Goal: Use online tool/utility: Utilize a website feature to perform a specific function

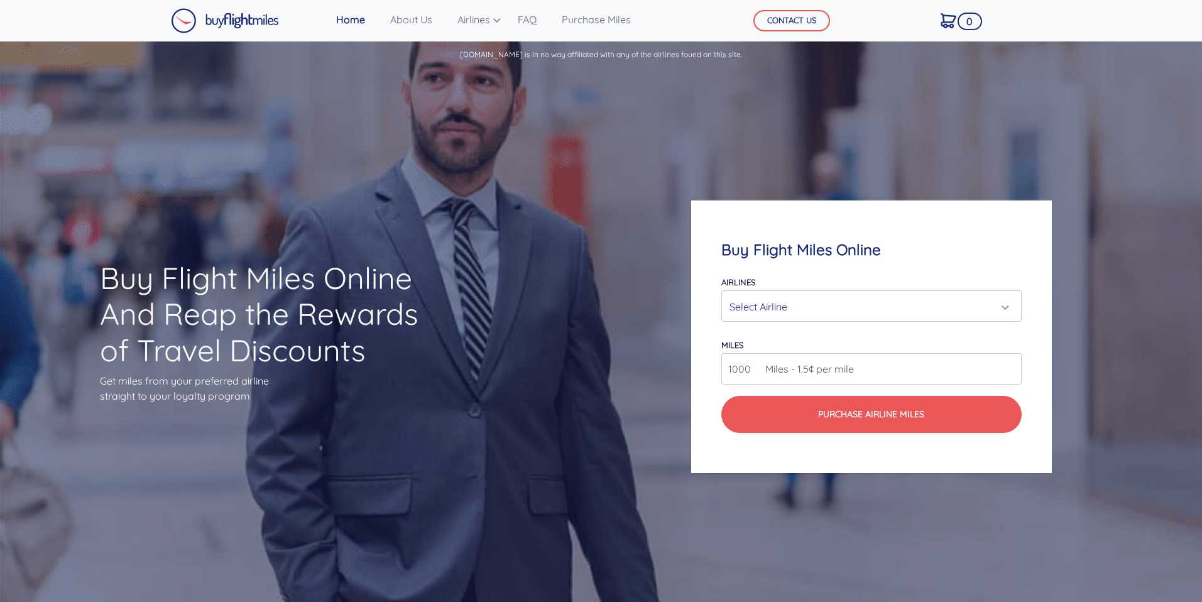
click at [773, 306] on div "Select Airline" at bounding box center [867, 307] width 276 height 24
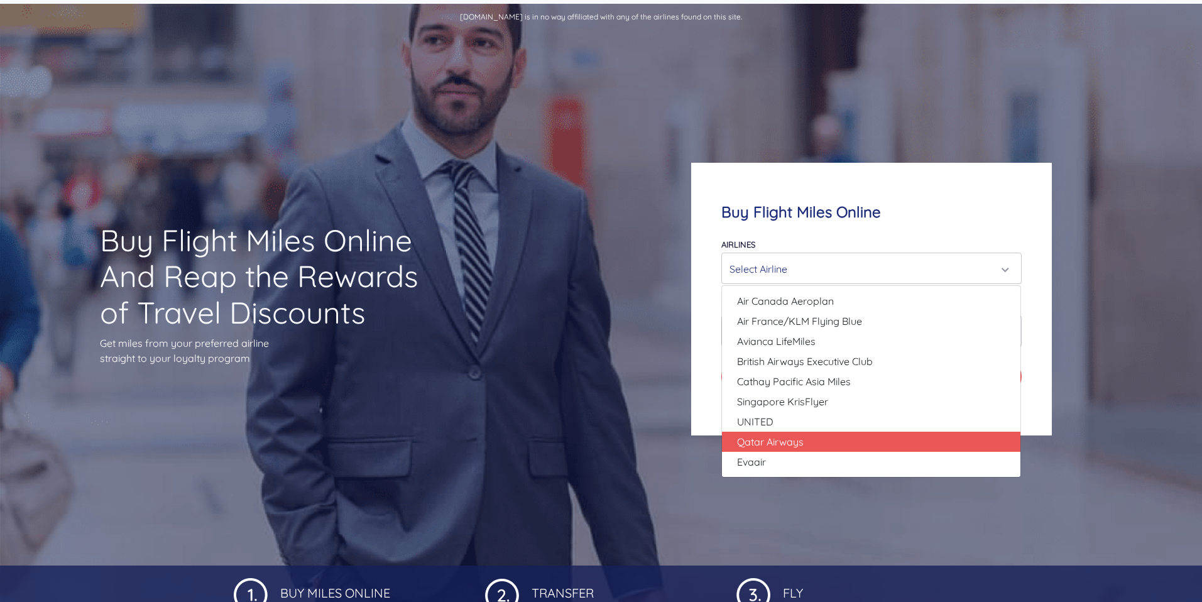
scroll to position [83, 0]
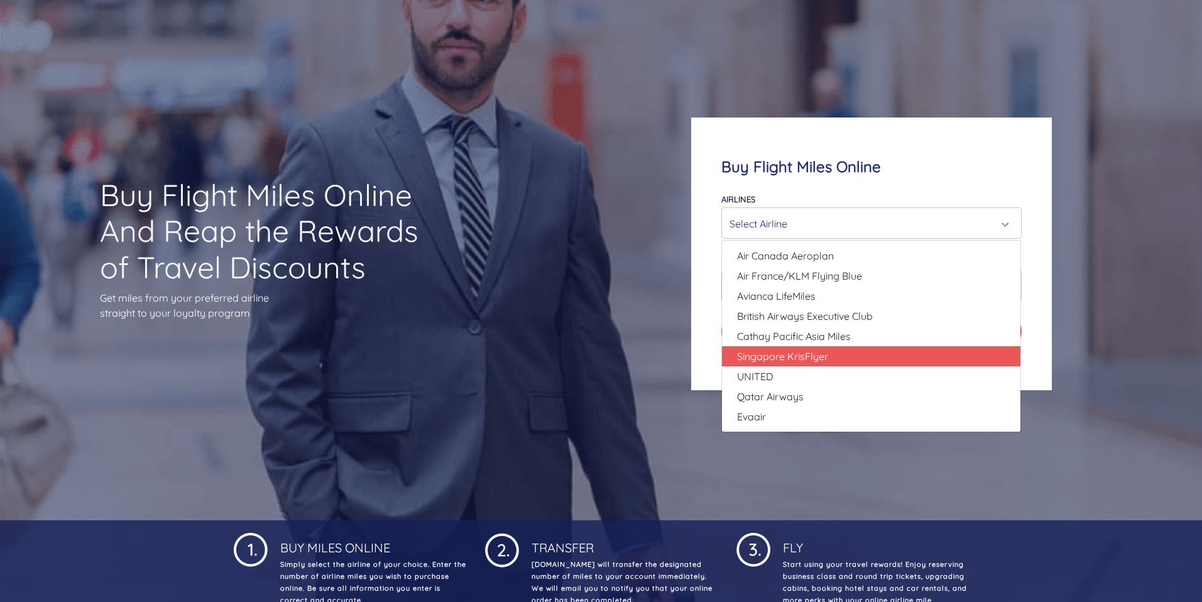
click at [809, 355] on span "Singapore KrisFlyer" at bounding box center [782, 356] width 91 height 15
select select "Singapore KrisFlyer"
type input "80000"
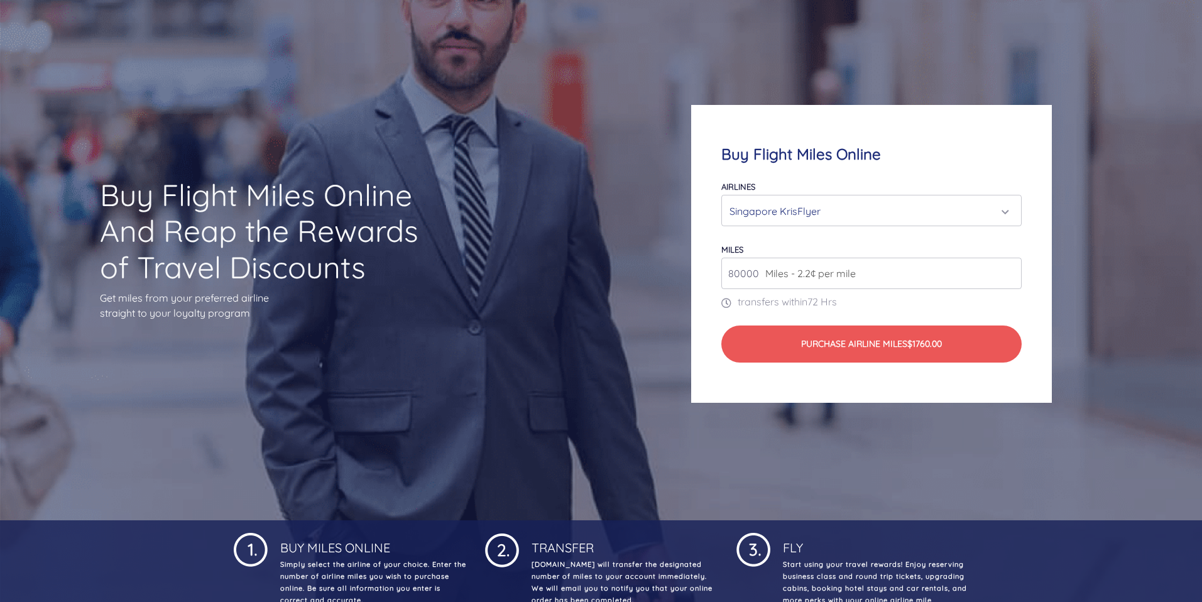
click at [998, 279] on input "80000" at bounding box center [871, 273] width 300 height 31
click at [860, 279] on input "80000" at bounding box center [871, 273] width 300 height 31
type input "1"
type input "200000"
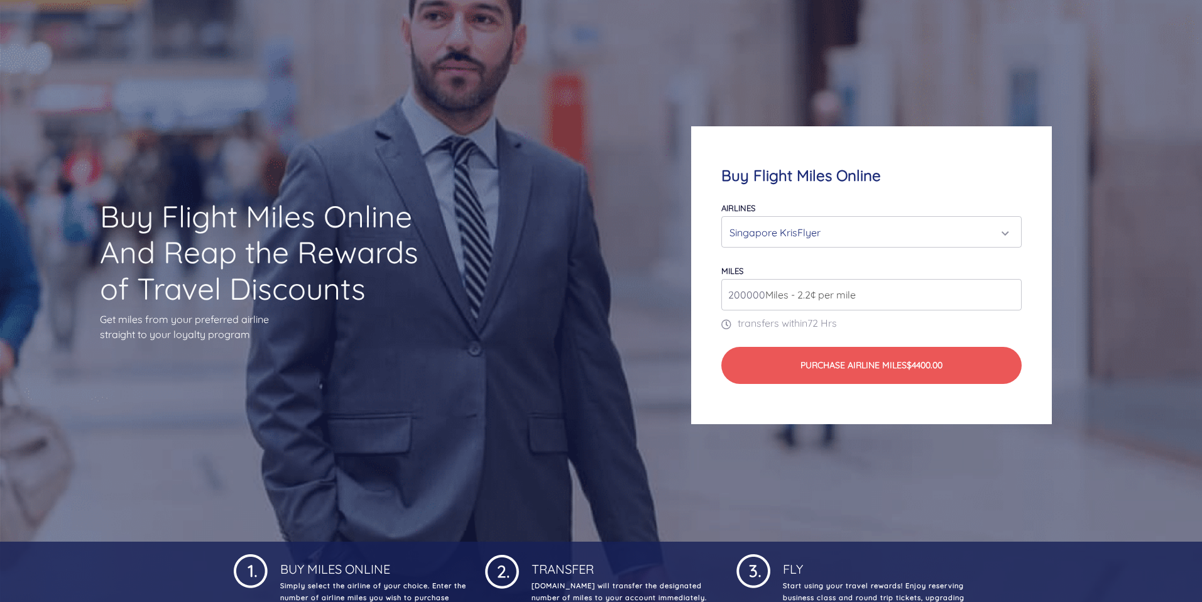
scroll to position [0, 0]
